Goal: Task Accomplishment & Management: Manage account settings

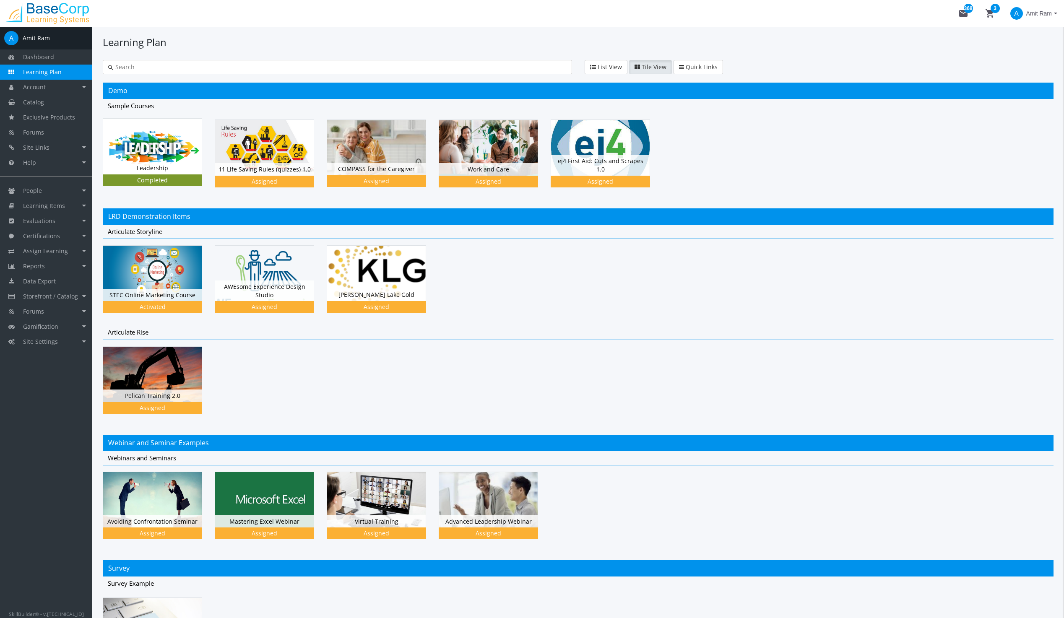
click at [149, 137] on img at bounding box center [152, 146] width 99 height 55
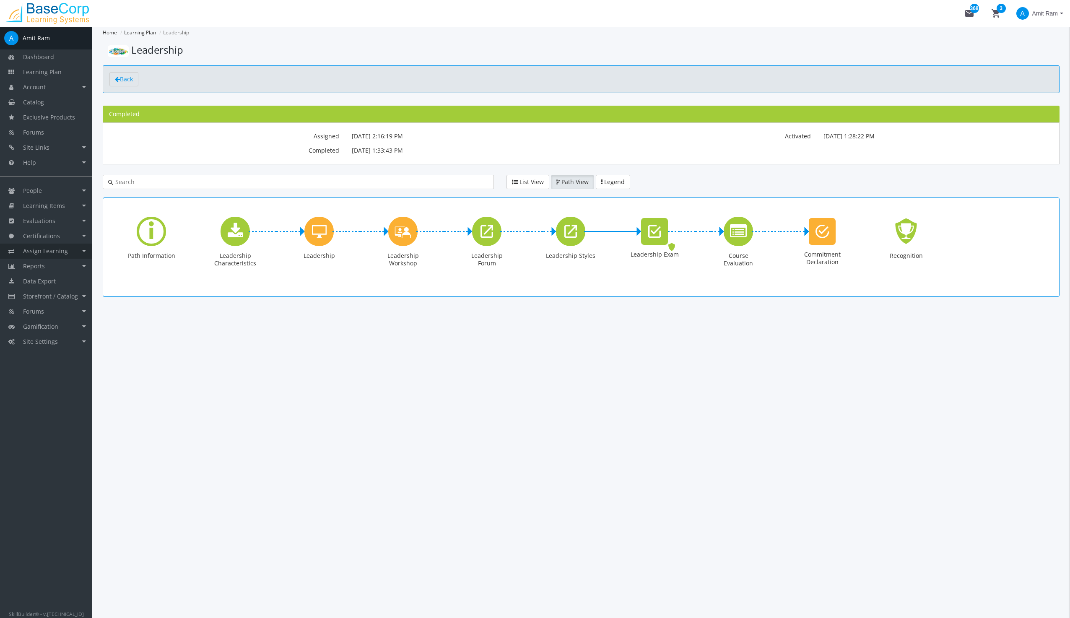
click at [50, 249] on span "Assign Learning" at bounding box center [45, 251] width 45 height 8
click at [40, 291] on link "Path to Learner Assignments" at bounding box center [53, 293] width 80 height 23
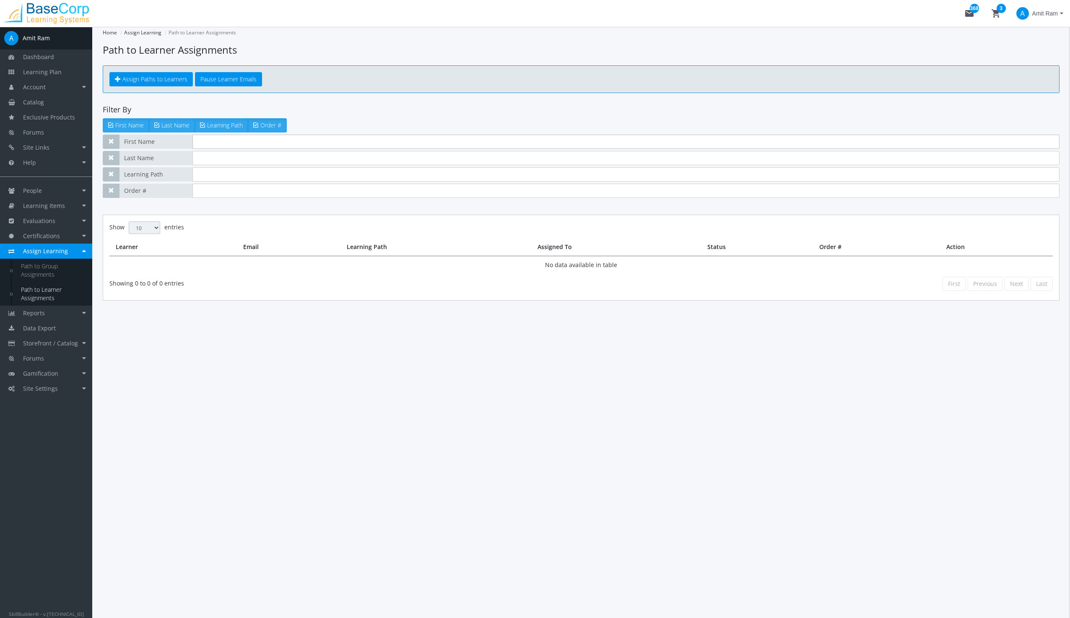
click at [230, 143] on input "text" at bounding box center [626, 142] width 867 height 14
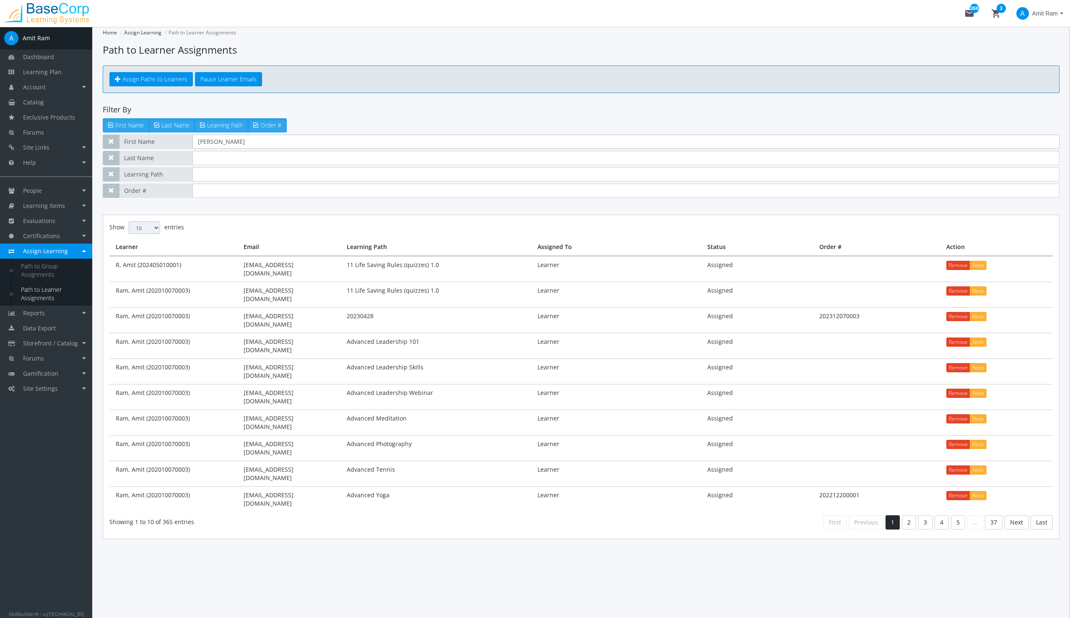
type input "[PERSON_NAME]"
click at [227, 123] on span "Learning Path" at bounding box center [225, 125] width 36 height 8
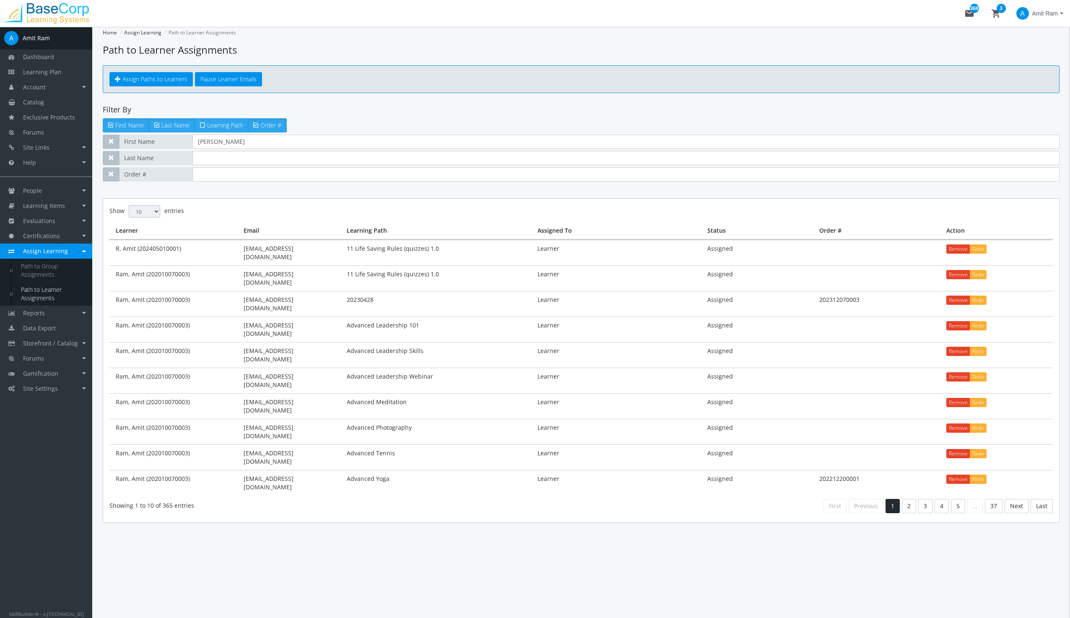
click at [228, 124] on span "Learning Path" at bounding box center [225, 125] width 36 height 8
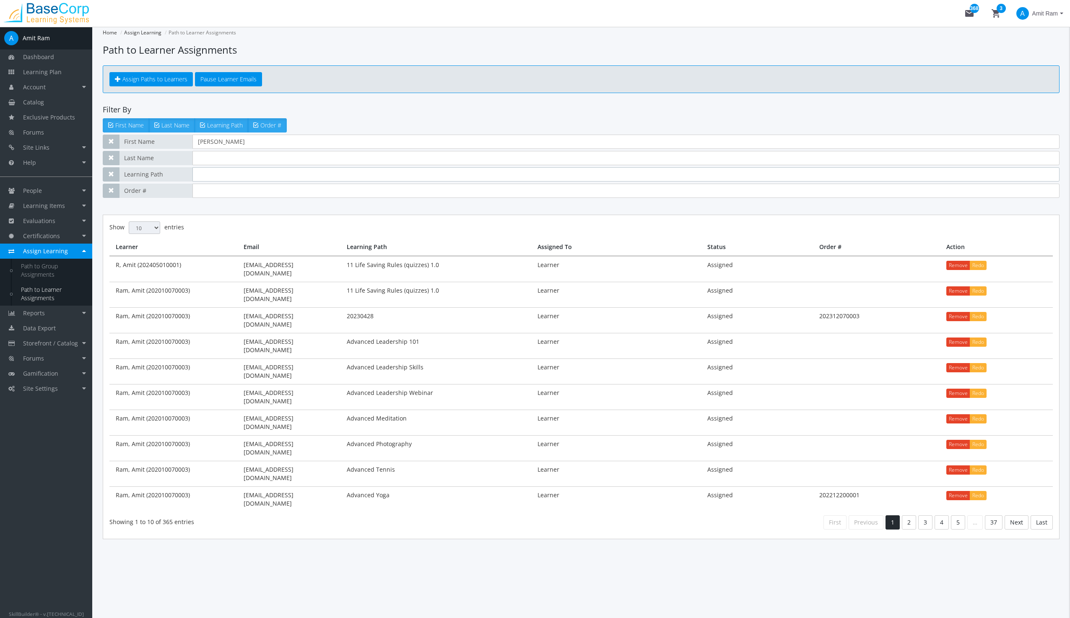
click at [227, 179] on input "text" at bounding box center [626, 174] width 867 height 14
click at [265, 177] on input "Leader" at bounding box center [626, 174] width 867 height 14
type input "Leadership"
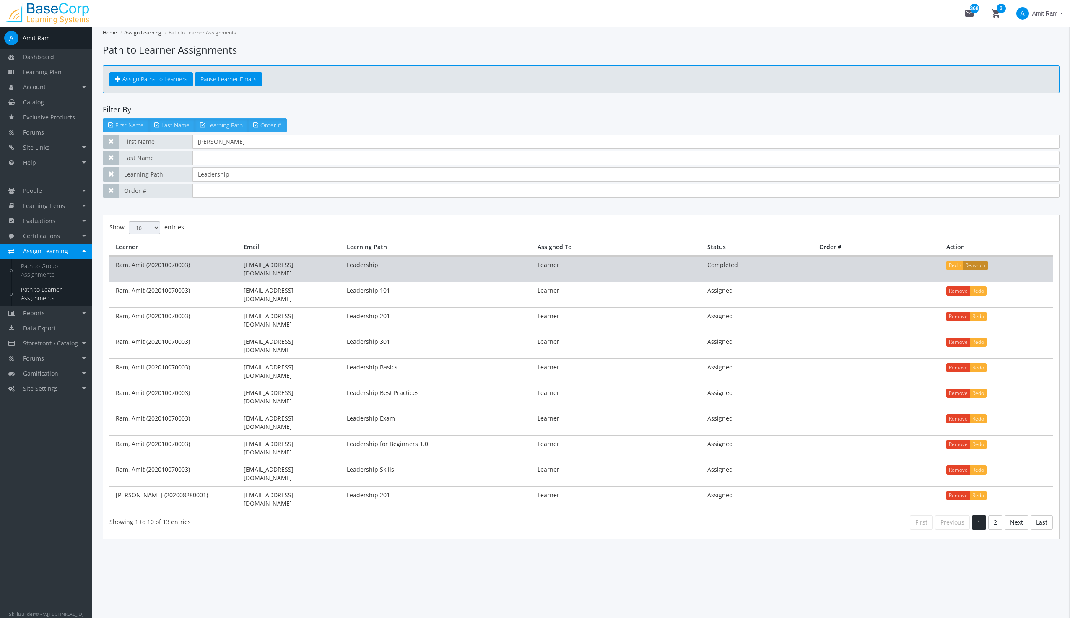
click at [974, 266] on button "Reassign" at bounding box center [975, 265] width 25 height 9
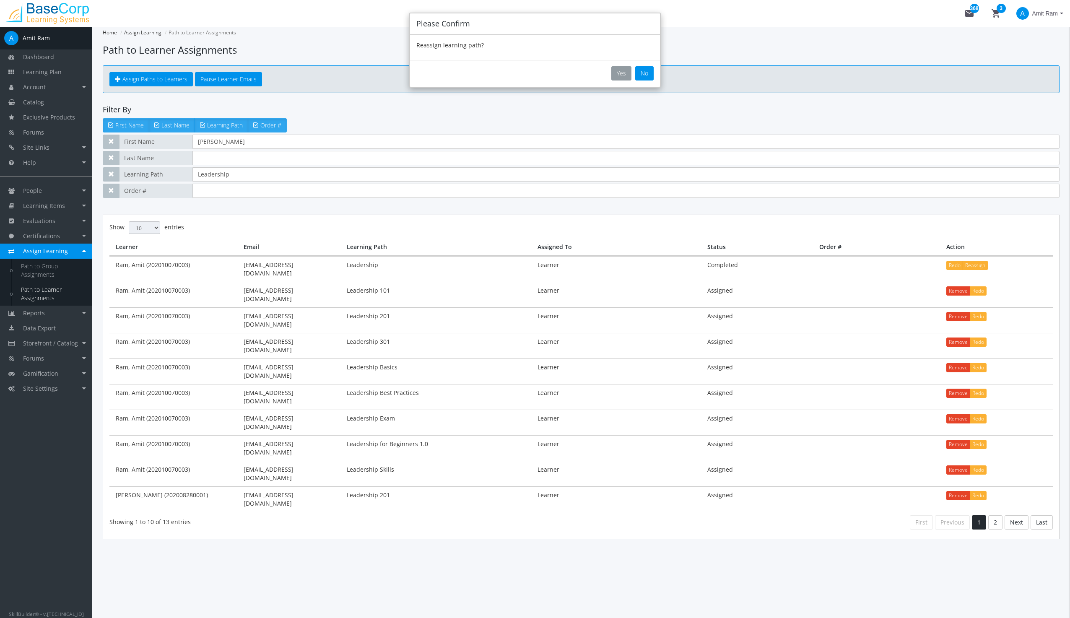
click at [622, 71] on button "Yes" at bounding box center [622, 73] width 20 height 14
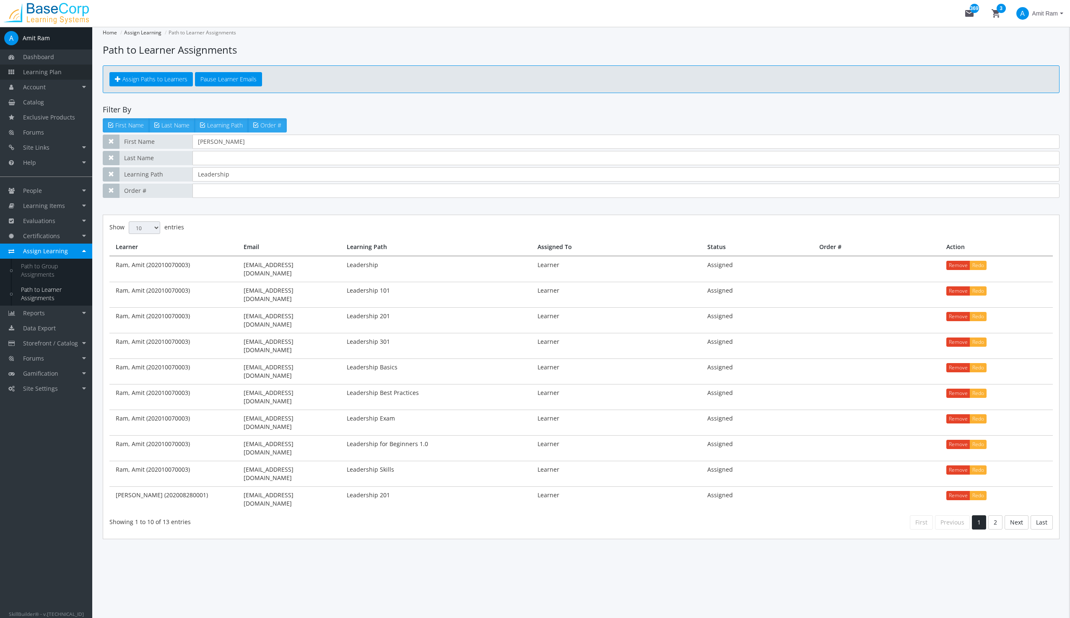
click at [40, 71] on span "Learning Plan" at bounding box center [42, 72] width 39 height 8
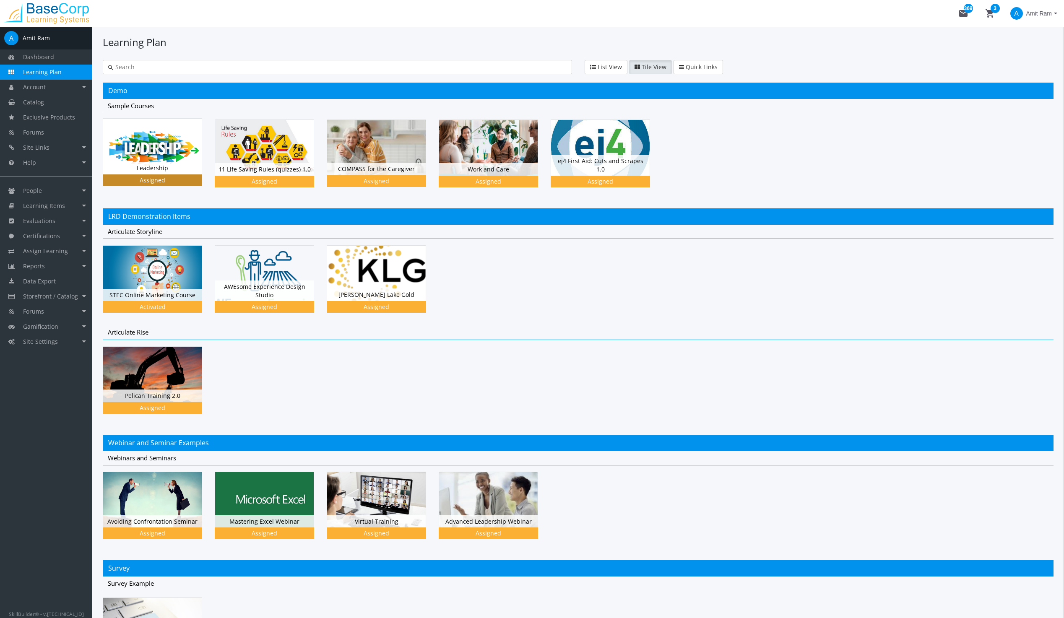
click at [154, 152] on img at bounding box center [152, 146] width 99 height 55
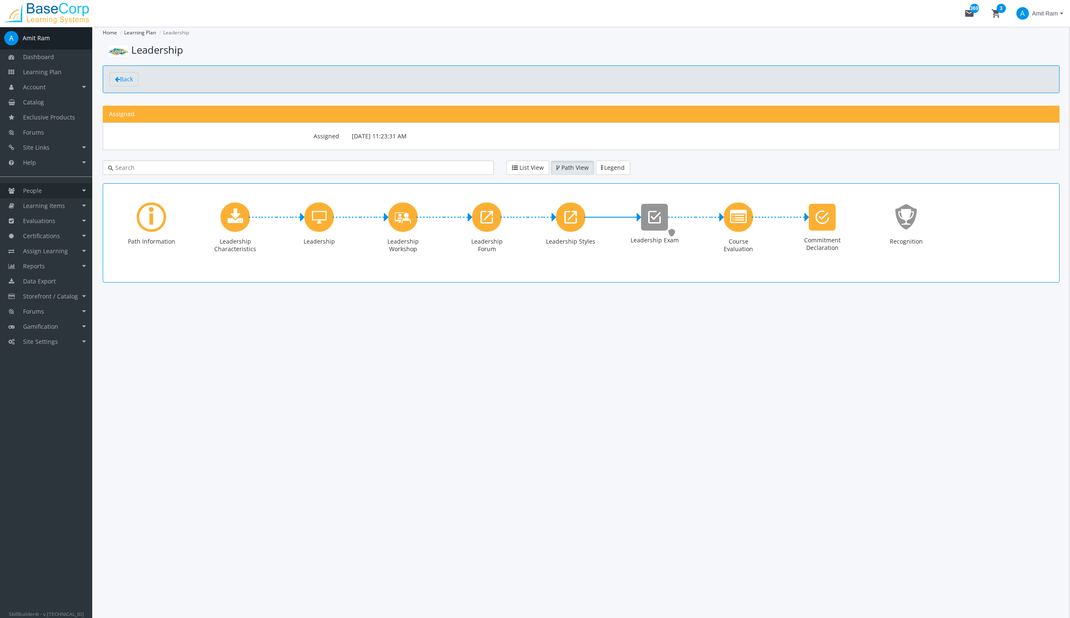
click at [45, 190] on link "People" at bounding box center [46, 190] width 92 height 15
click at [43, 206] on link "Accounts" at bounding box center [53, 205] width 80 height 15
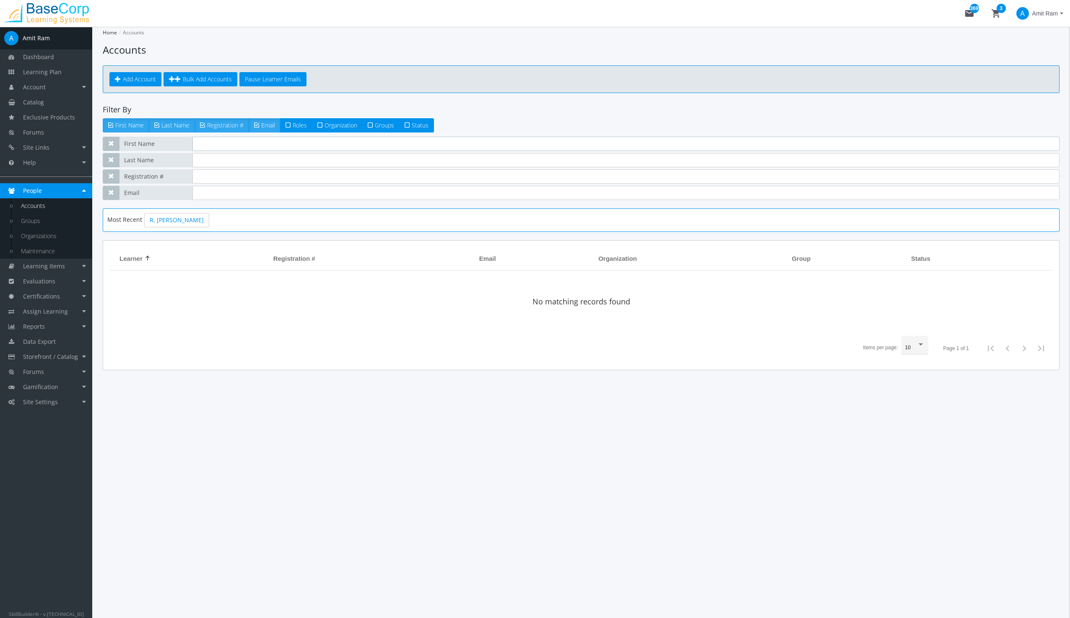
click at [220, 144] on input "text" at bounding box center [626, 144] width 867 height 14
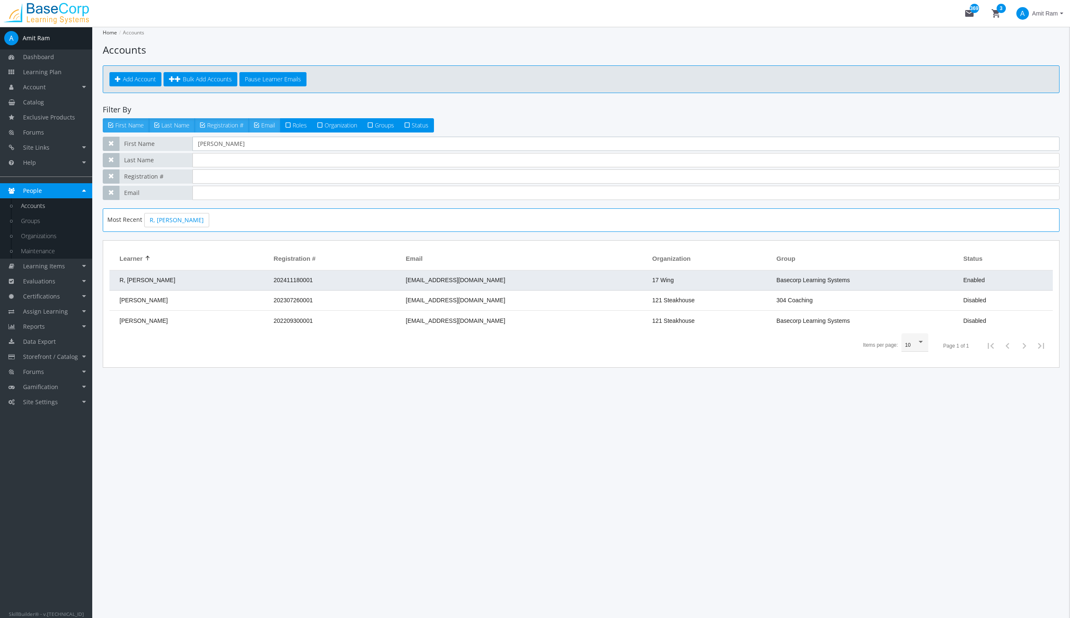
type input "[PERSON_NAME]"
click at [233, 271] on td "R, [PERSON_NAME]" at bounding box center [189, 281] width 160 height 20
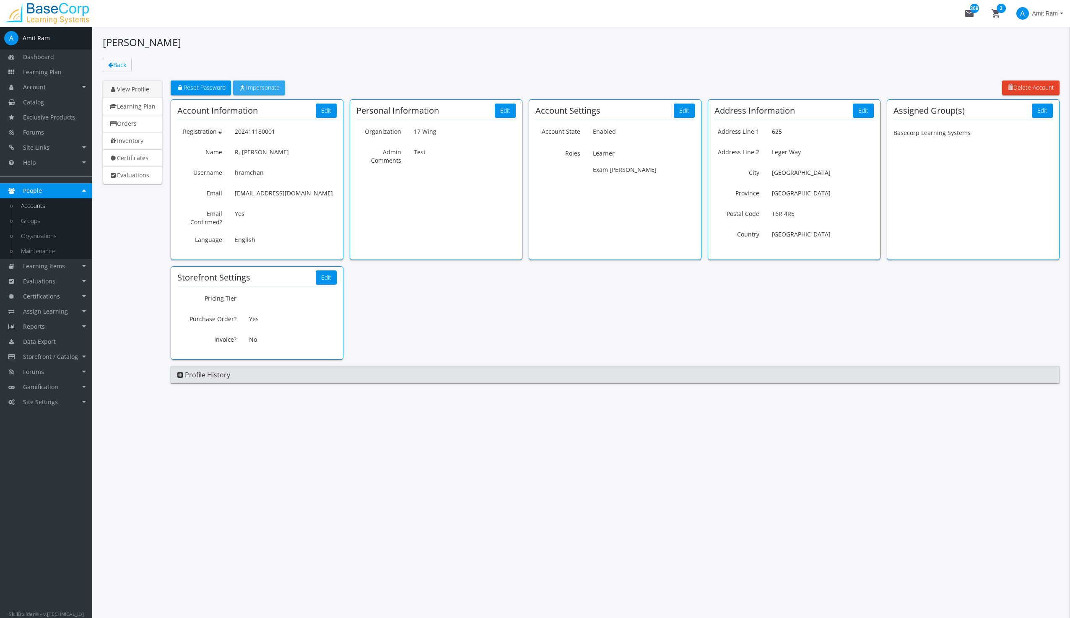
click at [261, 83] on link "Impersonate" at bounding box center [259, 88] width 52 height 15
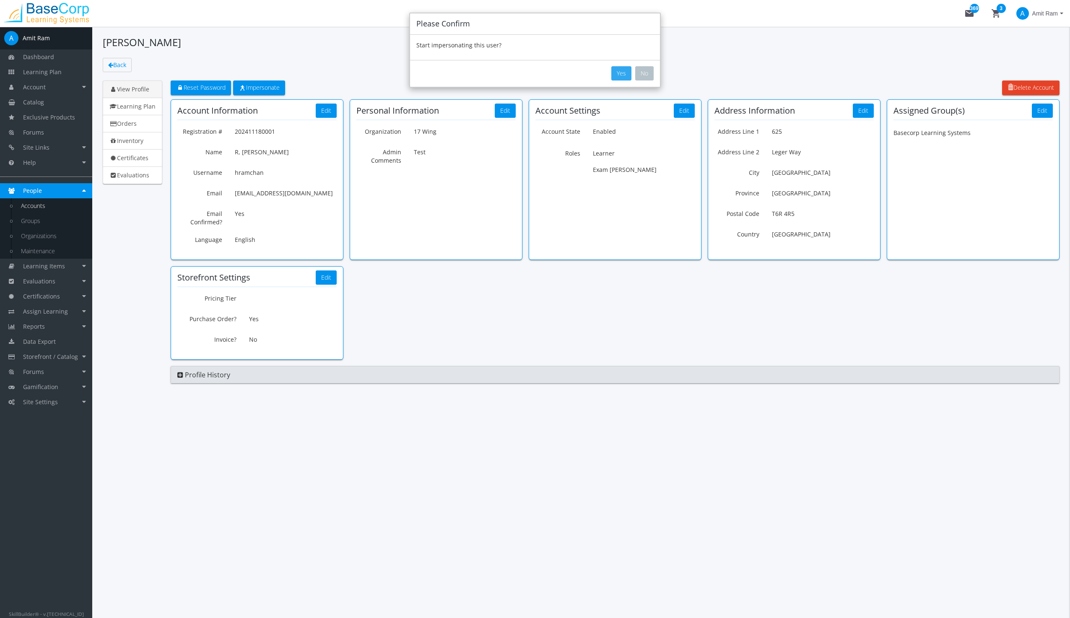
click at [622, 71] on button "Yes" at bounding box center [622, 73] width 20 height 14
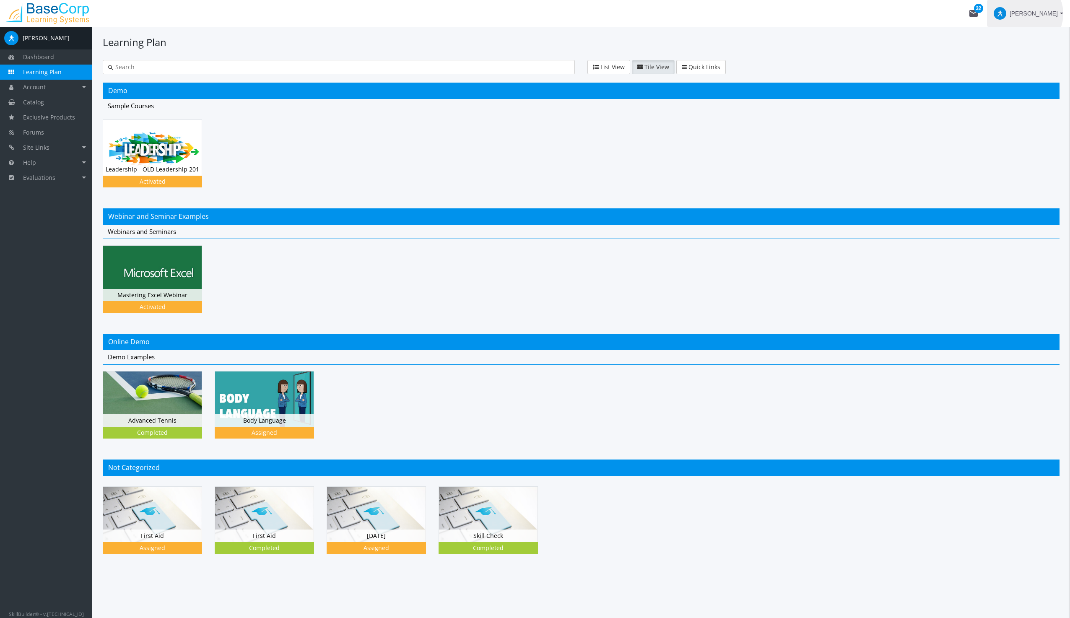
click at [1053, 14] on span "[PERSON_NAME]" at bounding box center [1034, 13] width 48 height 15
click at [31, 88] on div at bounding box center [535, 309] width 1070 height 618
click at [34, 86] on span "Account" at bounding box center [34, 87] width 23 height 8
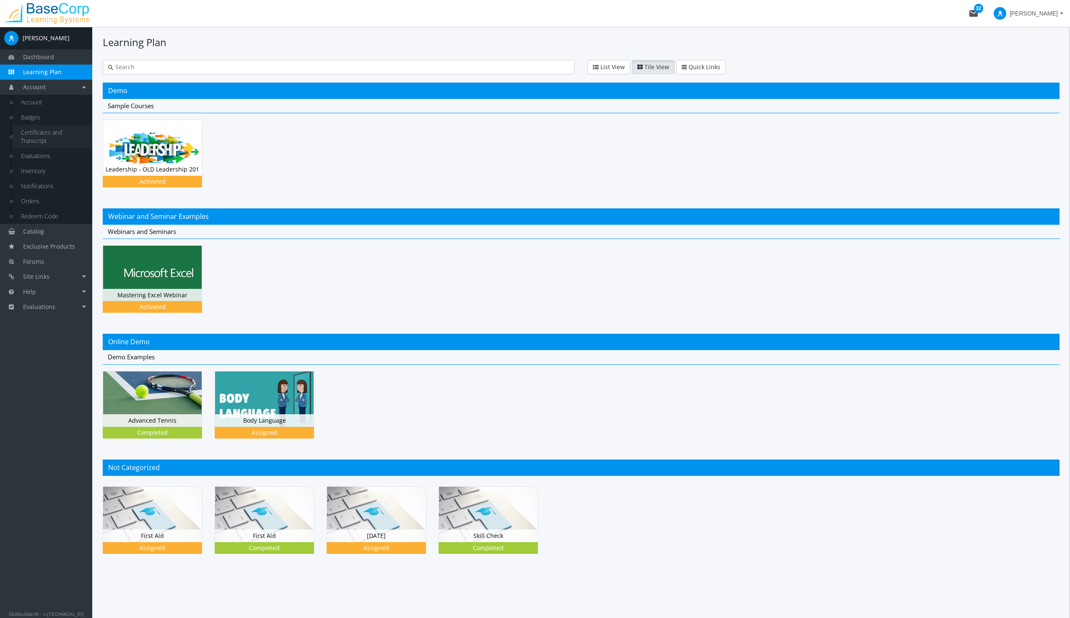
click at [32, 131] on link "Certificates and Transcript" at bounding box center [53, 136] width 80 height 23
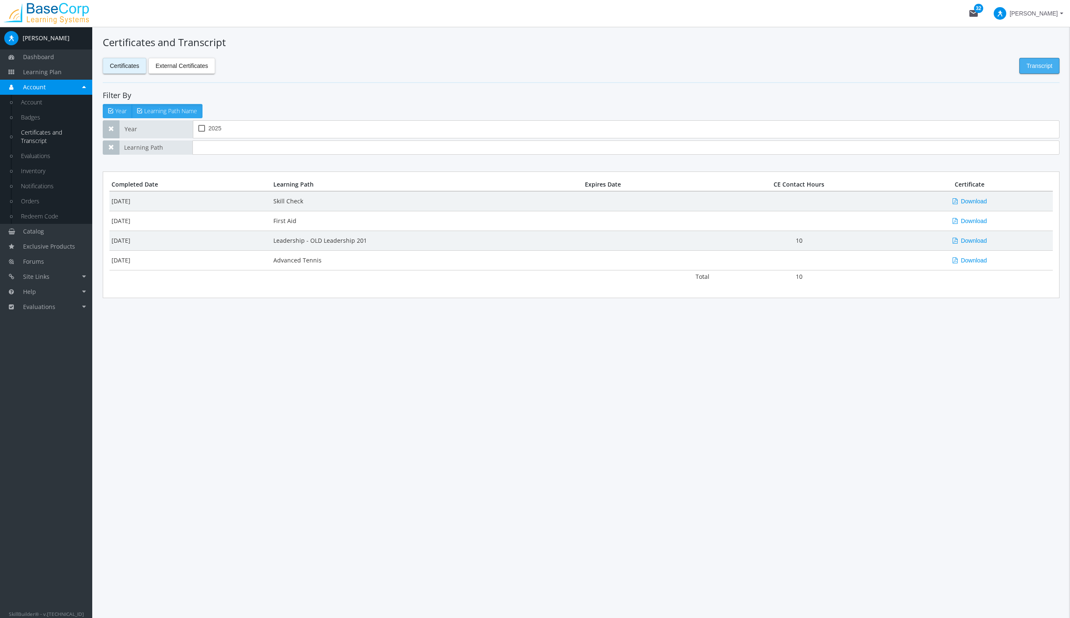
click at [1039, 65] on span "Transcript" at bounding box center [1040, 65] width 26 height 15
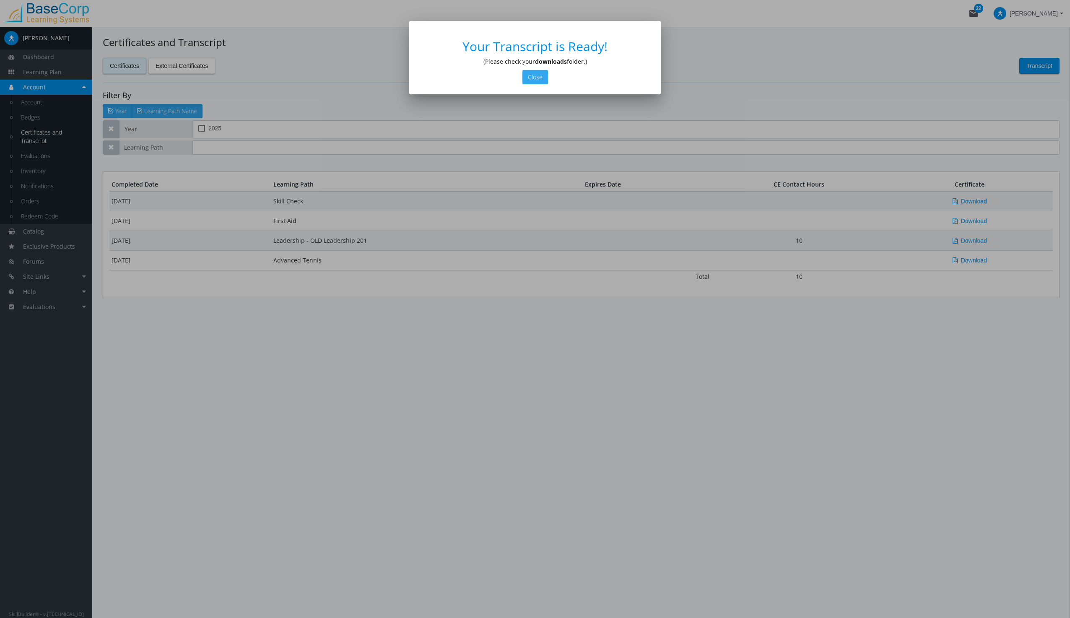
click at [539, 78] on button "Close" at bounding box center [536, 77] width 26 height 14
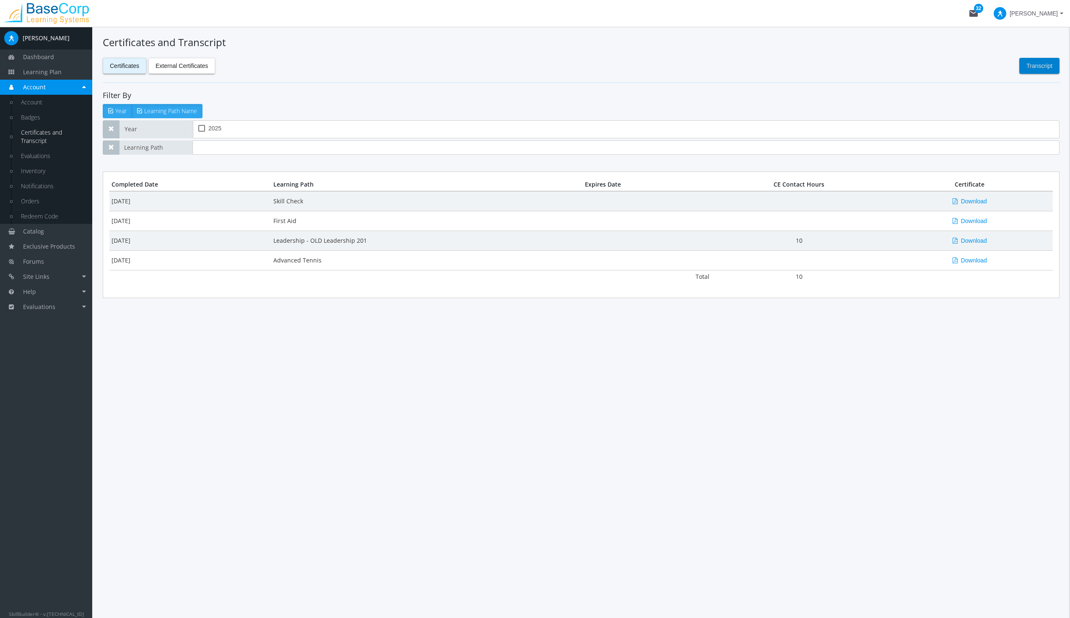
click at [1049, 10] on span "[PERSON_NAME]" at bounding box center [1034, 13] width 48 height 15
click at [1012, 57] on link "End Impersonation" at bounding box center [1012, 56] width 109 height 9
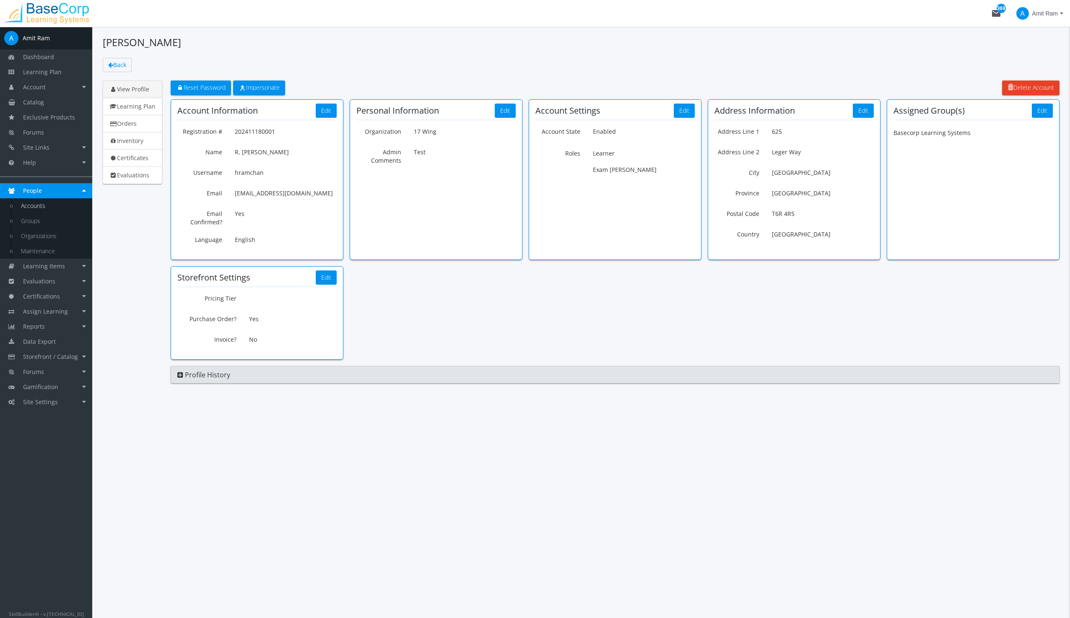
click at [39, 205] on link "Accounts" at bounding box center [53, 205] width 80 height 15
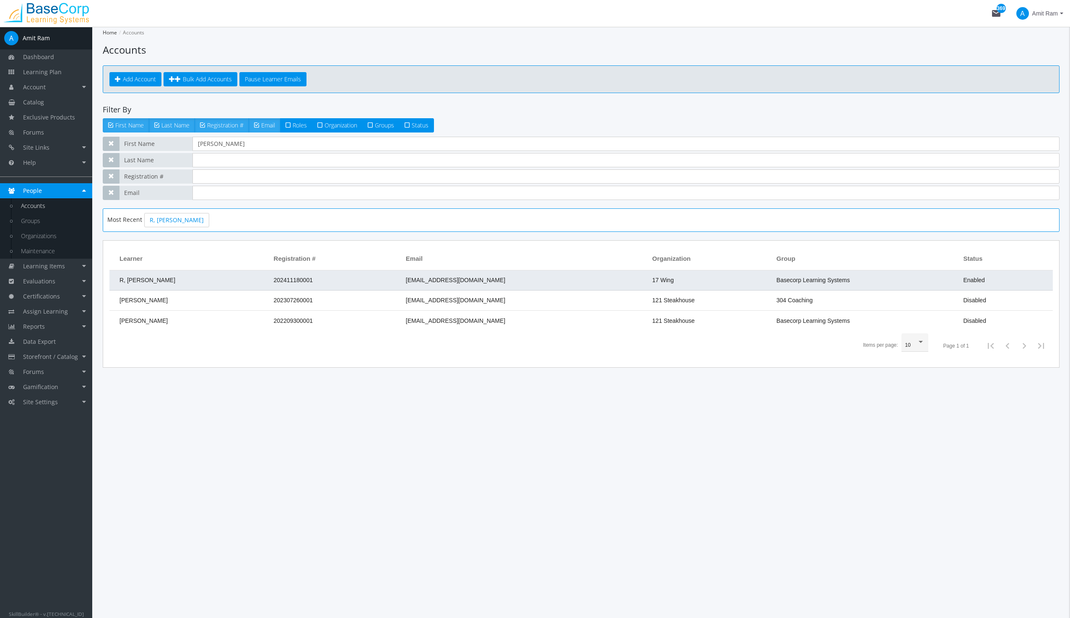
click at [225, 282] on td "R, [PERSON_NAME]" at bounding box center [189, 281] width 160 height 20
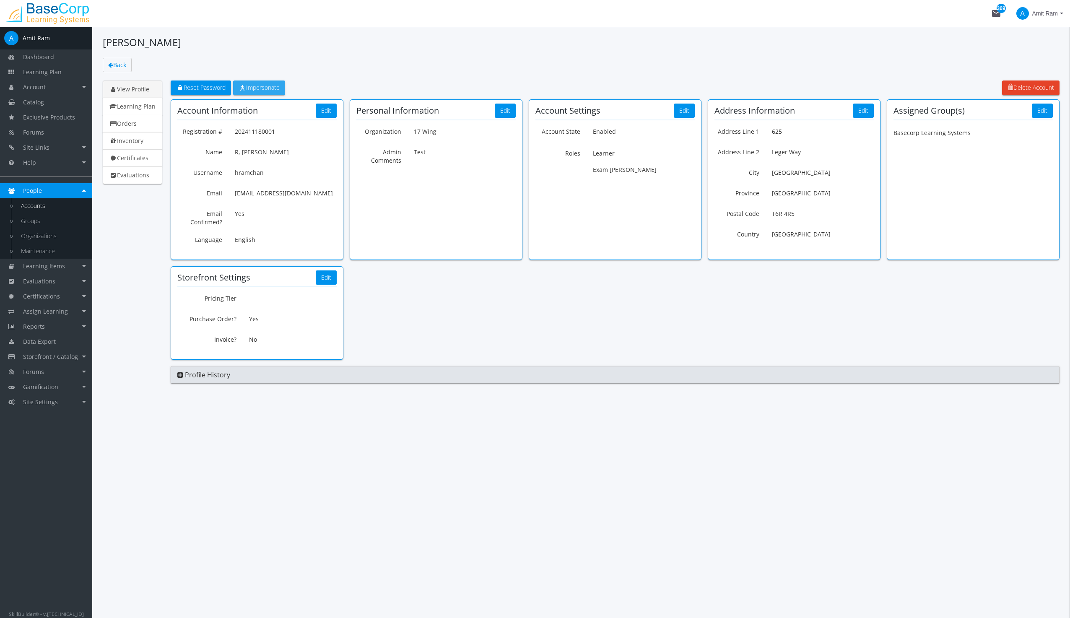
click at [259, 86] on span "Impersonate" at bounding box center [259, 87] width 41 height 8
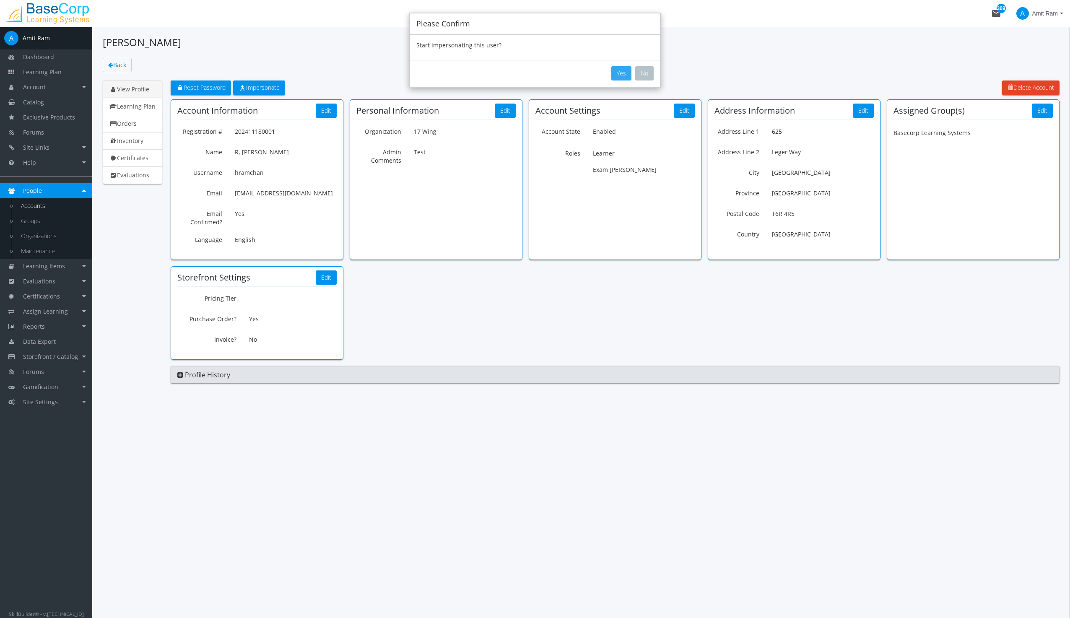
click at [621, 72] on button "Yes" at bounding box center [622, 73] width 20 height 14
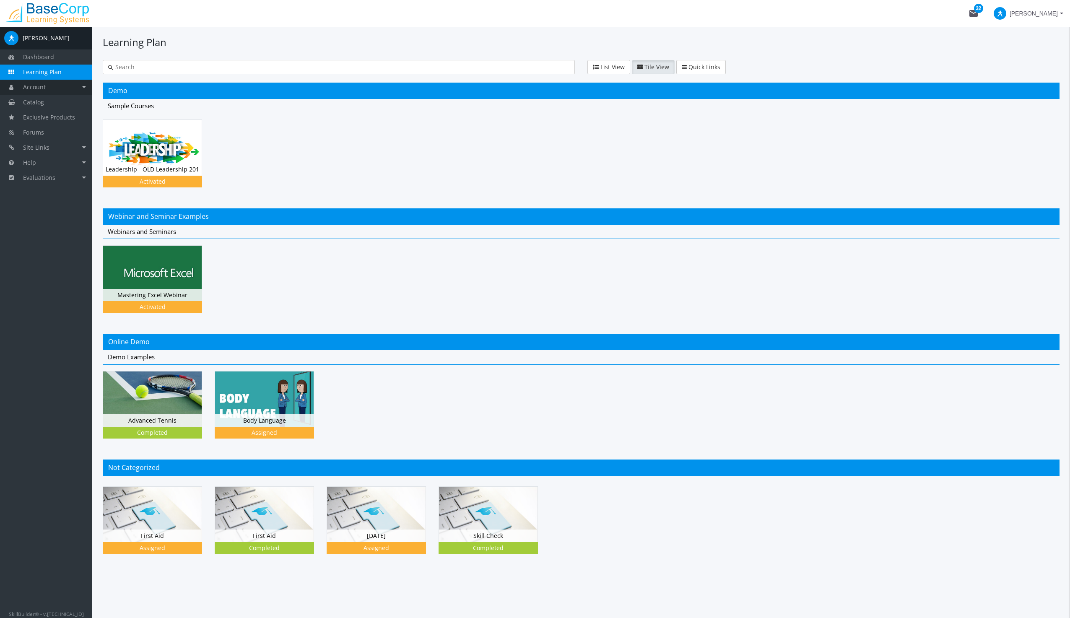
click at [34, 85] on span "Account" at bounding box center [34, 87] width 23 height 8
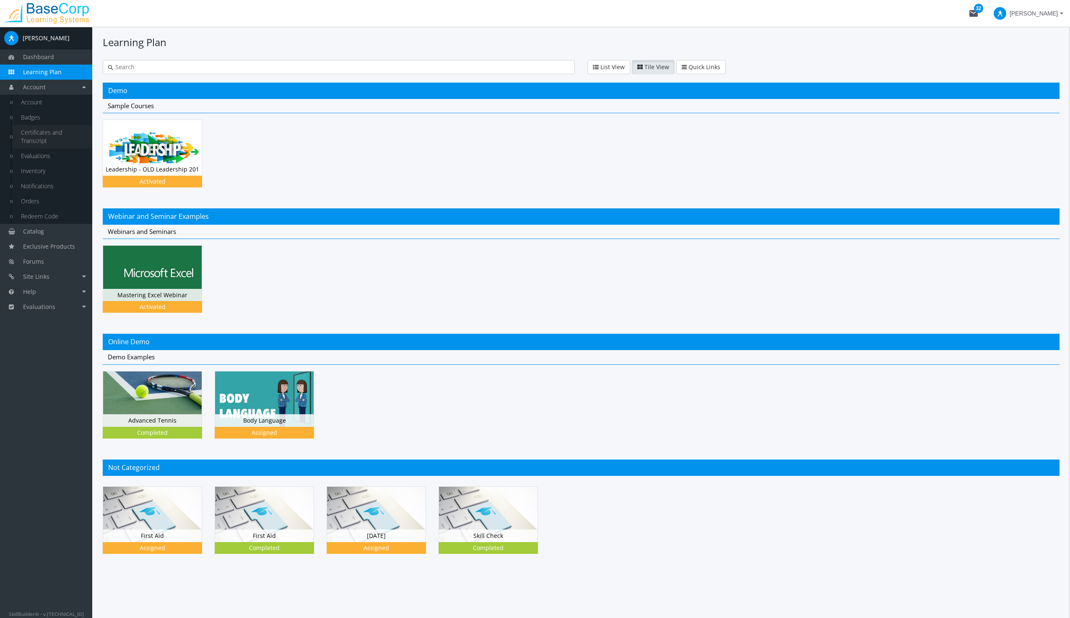
click at [34, 132] on link "Certificates and Transcript" at bounding box center [53, 136] width 80 height 23
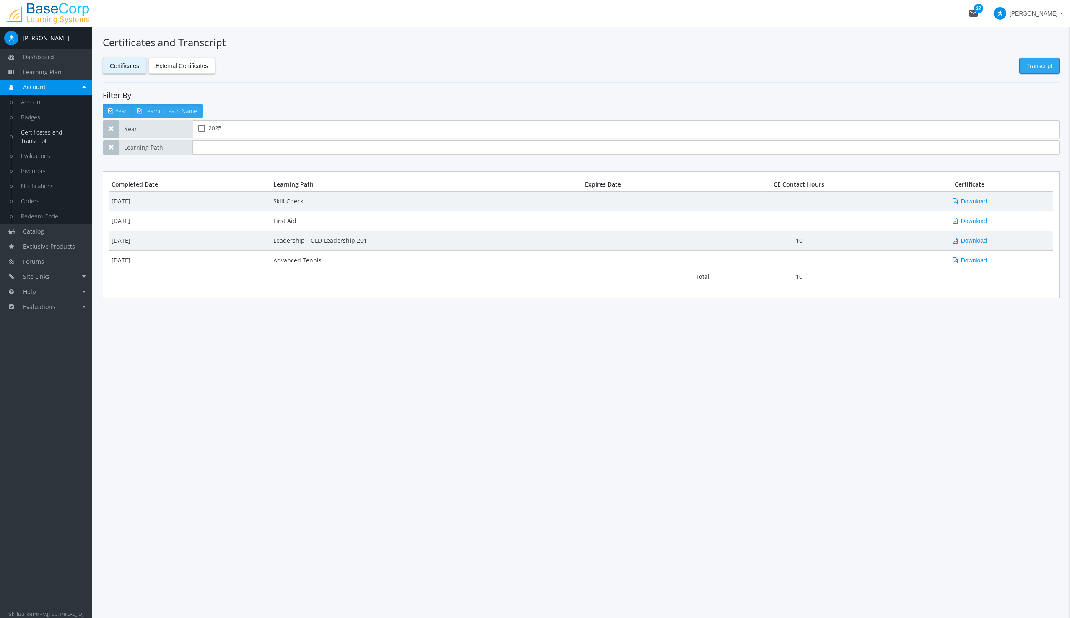
click at [1034, 65] on span "Transcript" at bounding box center [1040, 65] width 26 height 15
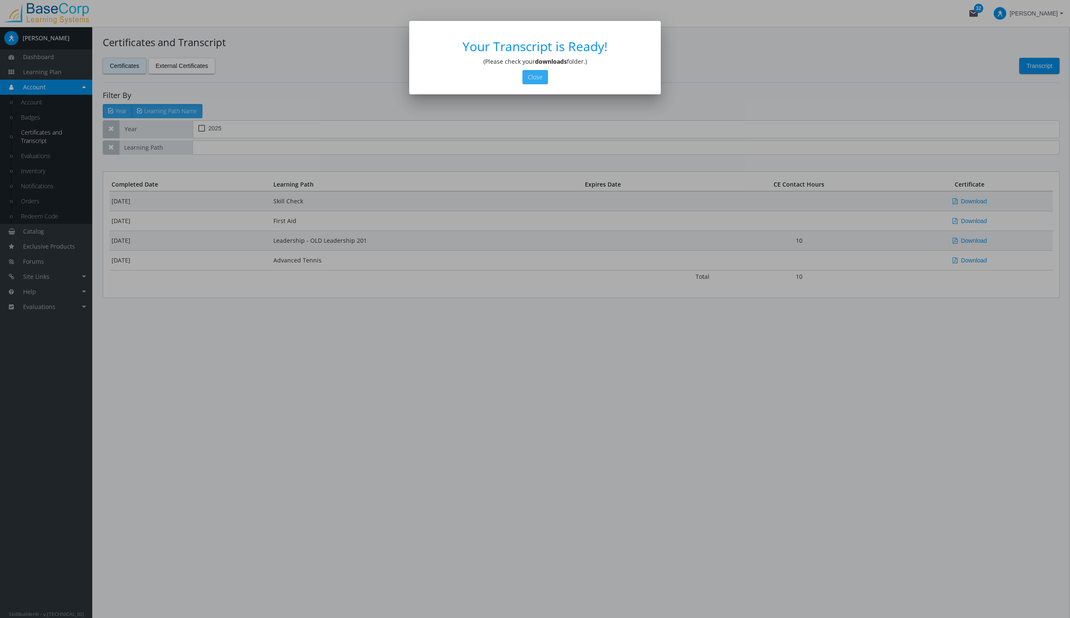
click at [534, 76] on button "Close" at bounding box center [536, 77] width 26 height 14
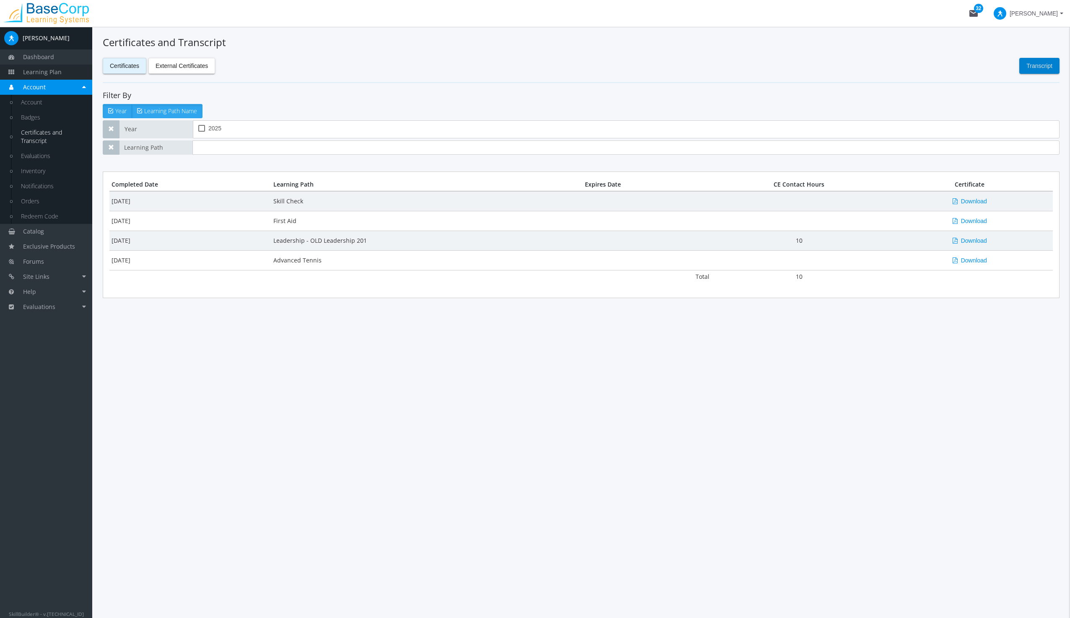
click at [41, 70] on span "Learning Plan" at bounding box center [42, 72] width 39 height 8
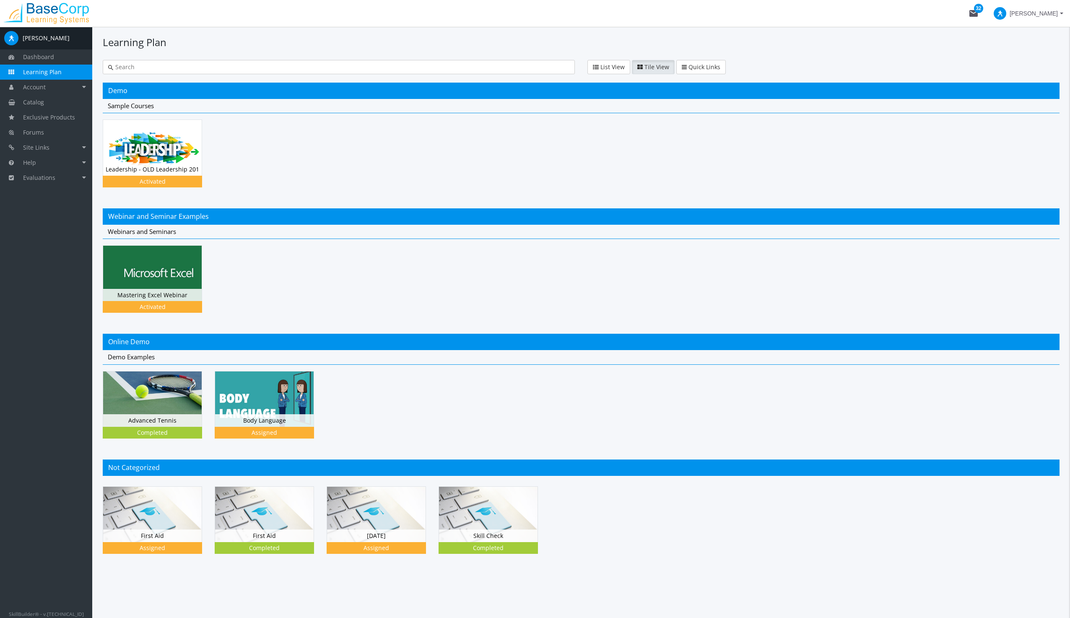
click at [1045, 15] on span "[PERSON_NAME]" at bounding box center [1034, 13] width 48 height 15
click at [1004, 56] on link "End Impersonation" at bounding box center [1012, 56] width 109 height 9
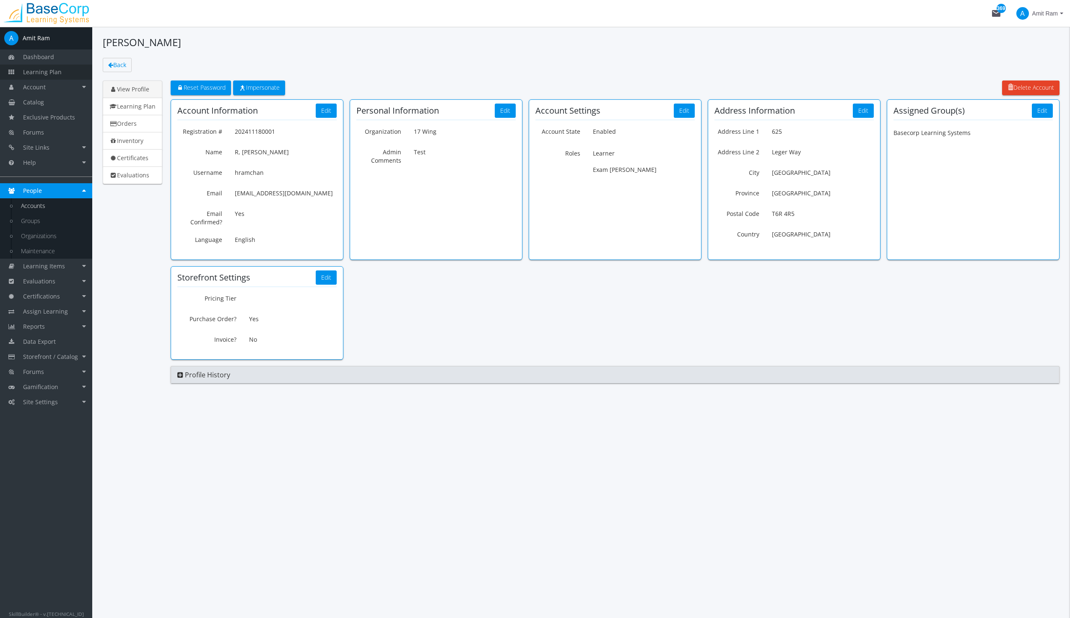
click at [40, 73] on span "Learning Plan" at bounding box center [42, 72] width 39 height 8
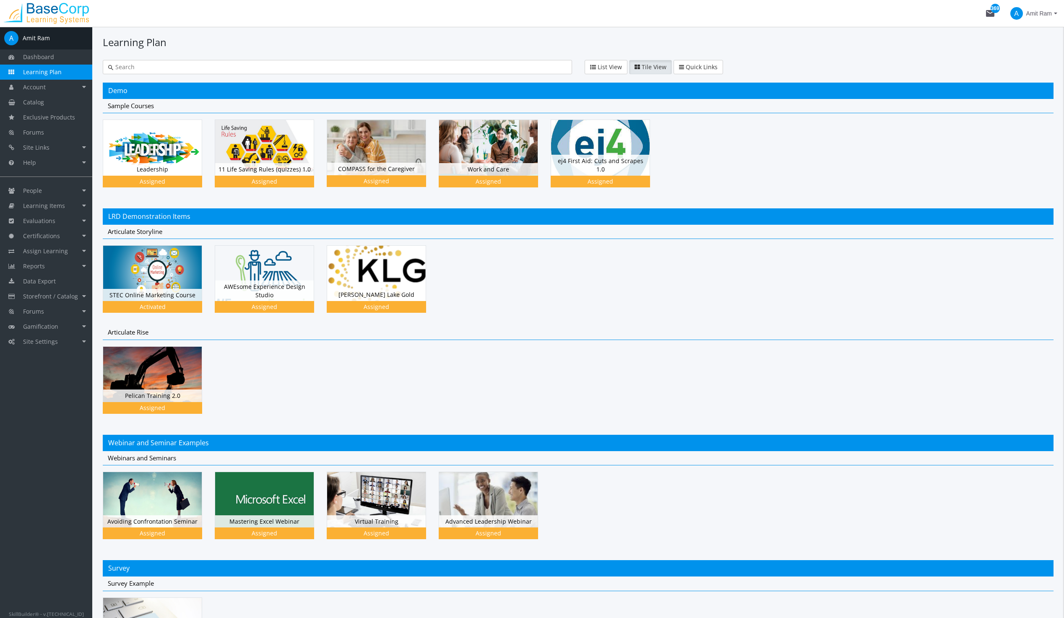
click at [1034, 16] on span "Amit Ram" at bounding box center [1039, 13] width 26 height 15
click at [1028, 70] on link "Sign Out" at bounding box center [1023, 74] width 76 height 9
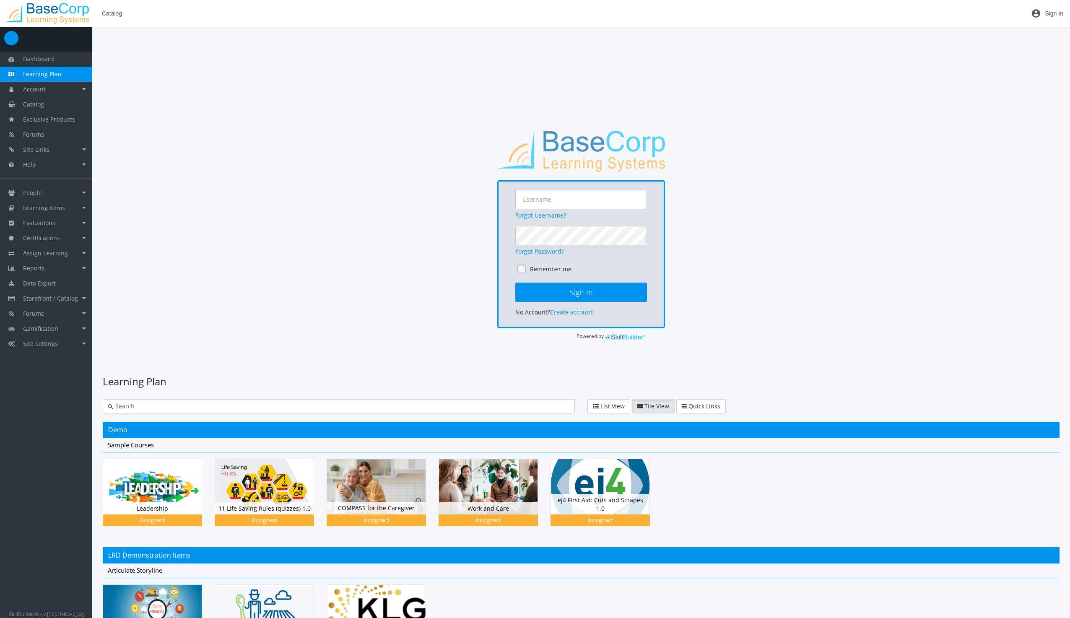
type input "[EMAIL_ADDRESS][DOMAIN_NAME]"
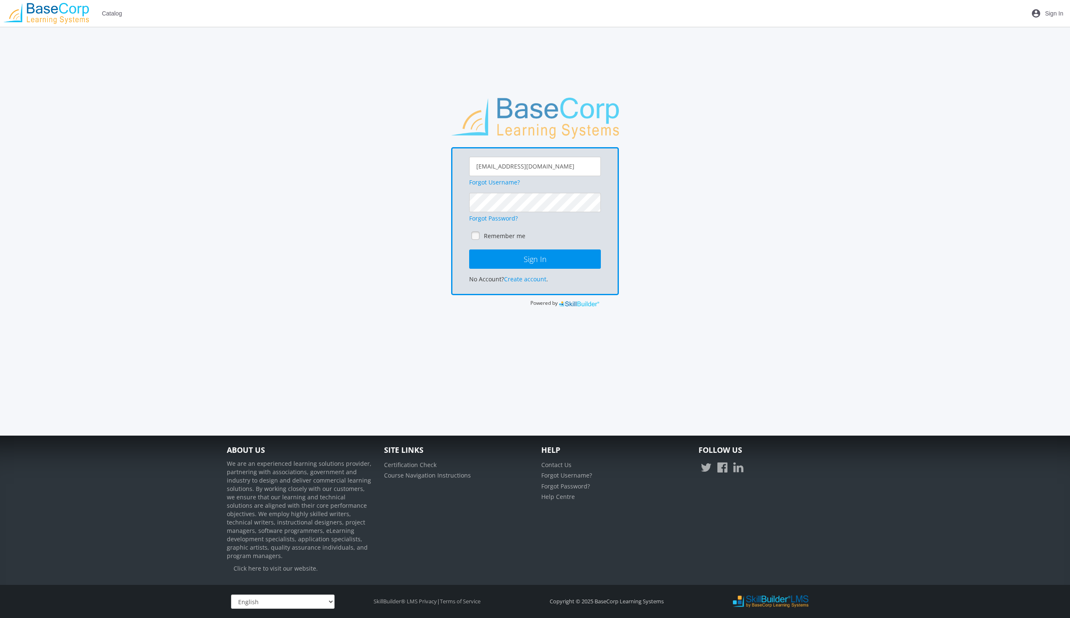
click at [64, 8] on img at bounding box center [46, 13] width 92 height 21
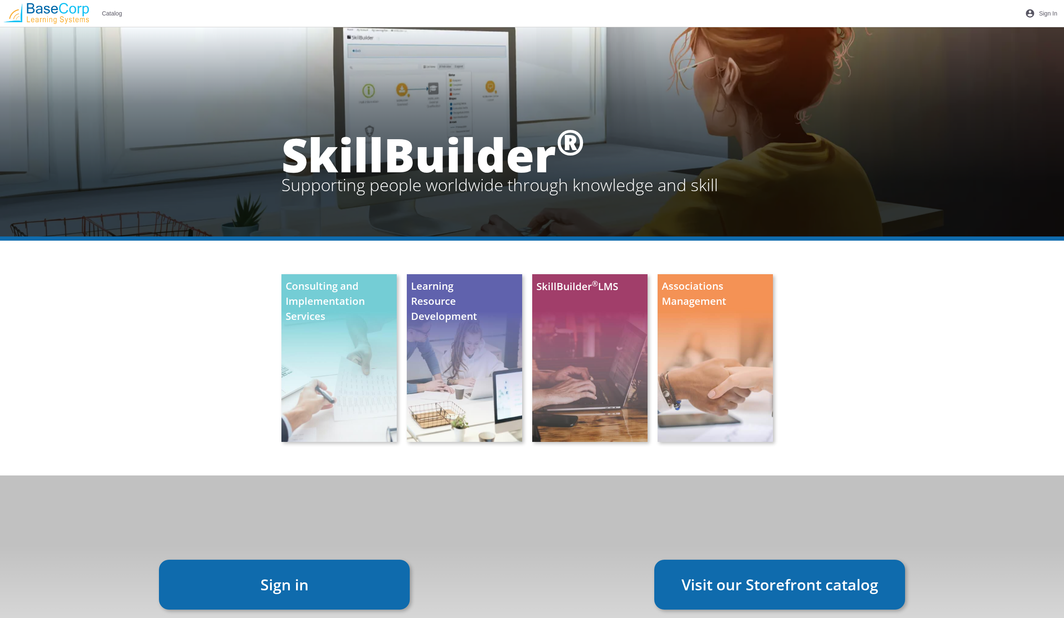
click at [1056, 11] on span "Sign In" at bounding box center [1048, 13] width 18 height 15
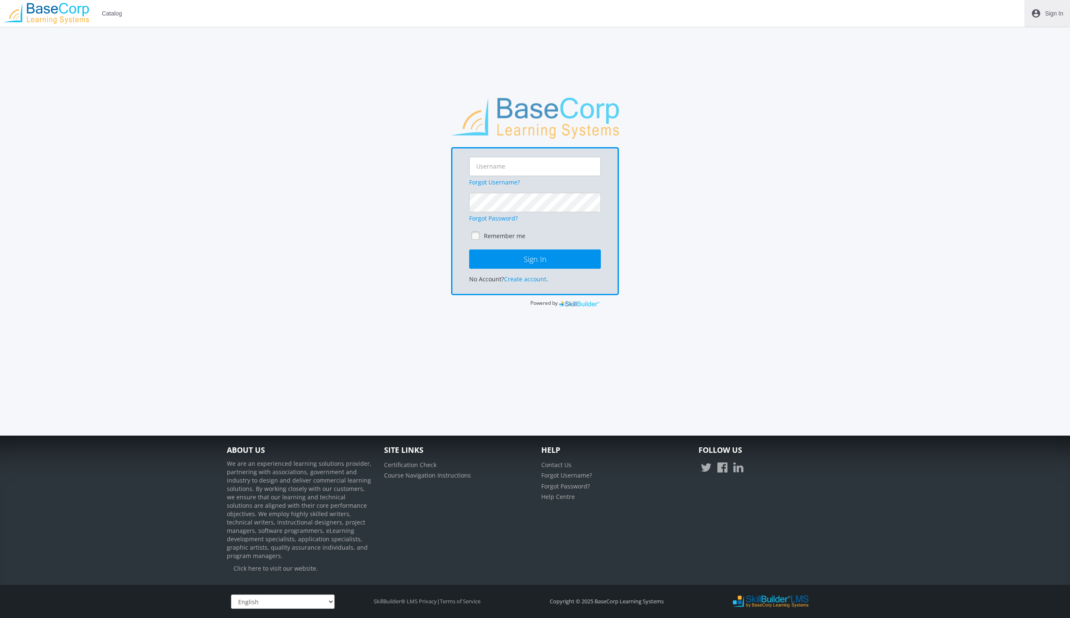
type input "[EMAIL_ADDRESS][DOMAIN_NAME]"
click at [517, 257] on button "Sign In" at bounding box center [535, 259] width 132 height 19
